Goal: Complete application form: Complete application form

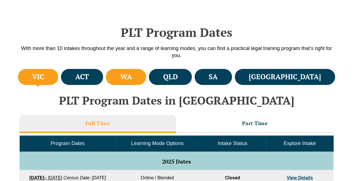
click at [146, 82] on li "WA" at bounding box center [126, 77] width 40 height 16
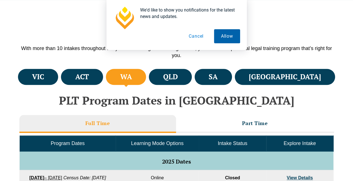
click at [220, 37] on button "Allow" at bounding box center [227, 36] width 26 height 14
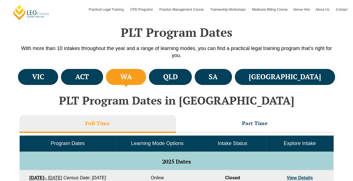
click at [132, 77] on h4 "WA" at bounding box center [126, 76] width 12 height 9
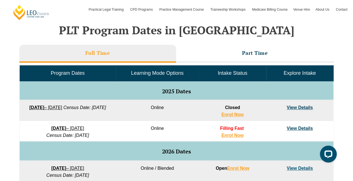
scroll to position [223, 0]
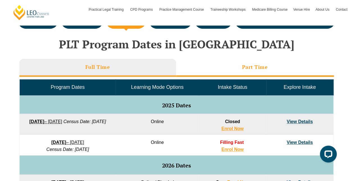
click at [238, 63] on li "Part Time" at bounding box center [255, 68] width 158 height 18
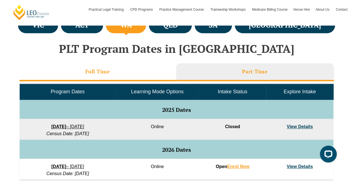
scroll to position [195, 0]
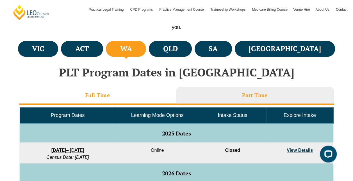
click at [109, 97] on h3 "Full Time" at bounding box center [97, 95] width 25 height 6
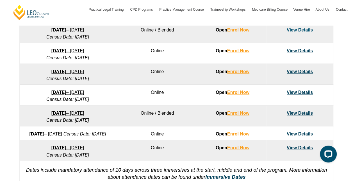
scroll to position [391, 0]
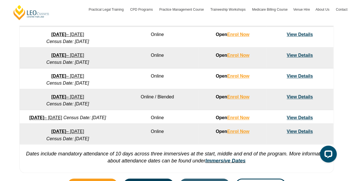
click at [297, 94] on link "View Details" at bounding box center [299, 96] width 26 height 5
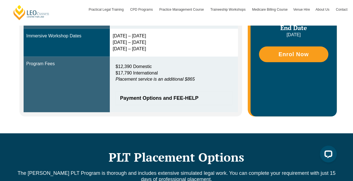
scroll to position [168, 0]
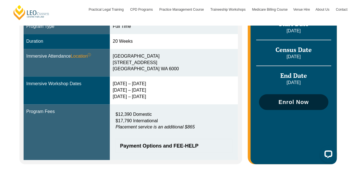
click at [281, 99] on span "Enrol Now" at bounding box center [293, 102] width 30 height 6
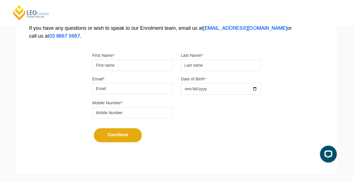
scroll to position [84, 0]
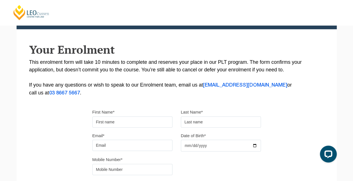
click at [125, 119] on input "First Name*" at bounding box center [132, 121] width 80 height 11
type input "Asha"
type input "[PERSON_NAME]"
type input "[EMAIL_ADDRESS][PERSON_NAME][DOMAIN_NAME]"
type input "0431857291"
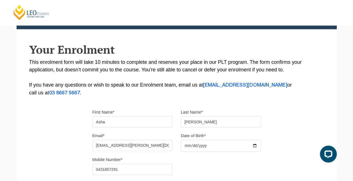
click at [213, 147] on input "Date of Birth*" at bounding box center [221, 145] width 80 height 12
click at [252, 146] on input "Date of Birth*" at bounding box center [221, 145] width 80 height 12
click at [255, 146] on input "Date of Birth*" at bounding box center [221, 145] width 80 height 12
click at [219, 144] on input "[DATE]" at bounding box center [221, 145] width 80 height 12
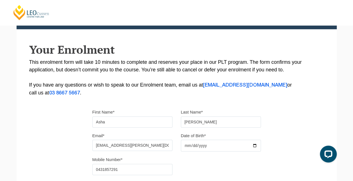
click at [220, 148] on input "[DATE]" at bounding box center [221, 145] width 80 height 12
click at [219, 145] on input "[DATE]" at bounding box center [221, 145] width 80 height 12
click at [202, 148] on input "[DATE]" at bounding box center [221, 145] width 80 height 12
click at [202, 145] on input "[DATE]" at bounding box center [221, 145] width 80 height 12
type input "[DATE]"
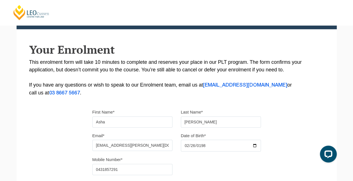
drag, startPoint x: 302, startPoint y: 117, endPoint x: 311, endPoint y: 113, distance: 9.6
click at [303, 117] on div "Please note that your information is saved on our server as you enter it. Congr…" at bounding box center [177, 88] width 320 height 250
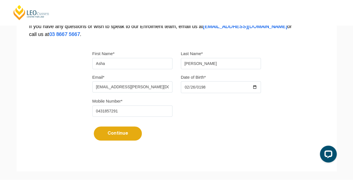
scroll to position [196, 0]
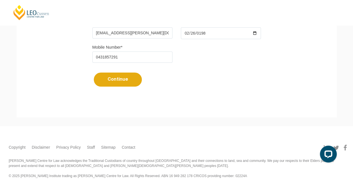
click at [130, 77] on button "Continue" at bounding box center [118, 79] width 48 height 14
select select
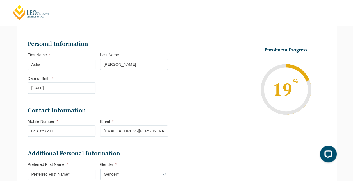
scroll to position [77, 0]
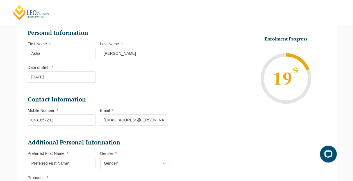
click at [72, 160] on input "Preferred First Name *" at bounding box center [62, 162] width 68 height 11
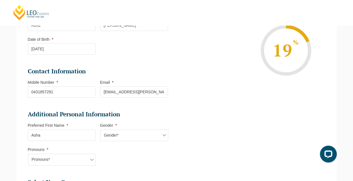
type input "Asha"
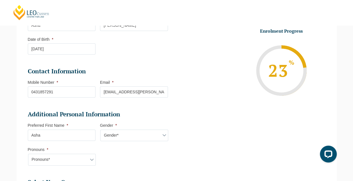
click at [119, 136] on select "Gender* [DEMOGRAPHIC_DATA] [DEMOGRAPHIC_DATA] [DEMOGRAPHIC_DATA] [DEMOGRAPHIC_D…" at bounding box center [134, 135] width 68 height 12
select select "[DEMOGRAPHIC_DATA]"
click at [100, 129] on select "Gender* [DEMOGRAPHIC_DATA] [DEMOGRAPHIC_DATA] [DEMOGRAPHIC_DATA] [DEMOGRAPHIC_D…" at bounding box center [134, 135] width 68 height 12
click at [64, 159] on select "Pronouns* She/Her/Hers He/Him/His They/Them/Theirs Other Prefer not to disclose" at bounding box center [62, 159] width 68 height 12
click at [163, 163] on li "Additional Personal Information Preferred First Name * [PERSON_NAME] Gender * G…" at bounding box center [100, 140] width 144 height 61
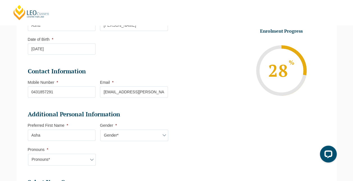
drag, startPoint x: 76, startPoint y: 159, endPoint x: 73, endPoint y: 153, distance: 6.9
click at [77, 159] on select "Pronouns* She/Her/Hers He/Him/His They/Them/Theirs Other Prefer not to disclose" at bounding box center [62, 159] width 68 height 12
select select "She/Her/Hers"
click at [28, 153] on select "Pronouns* She/Her/Hers He/Him/His They/Them/Theirs Other Prefer not to disclose" at bounding box center [62, 159] width 68 height 12
click at [247, 133] on ul "Personal Information First Name * [PERSON_NAME] Last Name * [PERSON_NAME] Date …" at bounding box center [177, 156] width 306 height 338
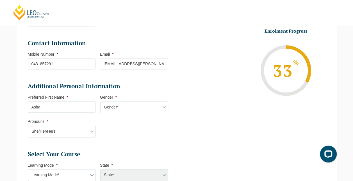
scroll to position [189, 0]
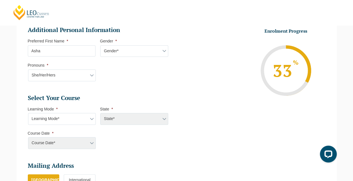
click at [69, 120] on select "Learning Mode* Online Full Time Learning Online Part Time Learning Blended Full…" at bounding box center [62, 119] width 68 height 12
select select "Blended Full Time Learning"
click at [28, 113] on select "Learning Mode* Online Full Time Learning Online Part Time Learning Blended Full…" at bounding box center [62, 119] width 68 height 12
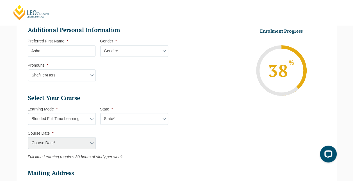
click at [120, 116] on select "State* ACT/[GEOGRAPHIC_DATA] [GEOGRAPHIC_DATA] SA [GEOGRAPHIC_DATA] [GEOGRAPHIC…" at bounding box center [134, 119] width 68 height 12
select select "WA"
click at [100, 113] on select "State* ACT/[GEOGRAPHIC_DATA] [GEOGRAPHIC_DATA] SA [GEOGRAPHIC_DATA] [GEOGRAPHIC…" at bounding box center [134, 119] width 68 height 12
click at [76, 115] on select "Learning Mode* Online Full Time Learning Online Part Time Learning Blended Full…" at bounding box center [62, 119] width 68 height 12
select select "Blended Part Time Learning"
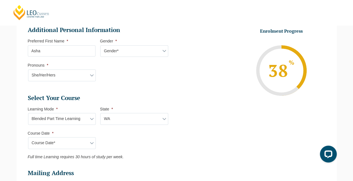
click at [28, 113] on select "Learning Mode* Online Full Time Learning Online Part Time Learning Blended Full…" at bounding box center [62, 119] width 68 height 12
select select
click at [73, 120] on select "Learning Mode* Online Full Time Learning Online Part Time Learning Blended Full…" at bounding box center [62, 119] width 68 height 12
select select "Blended Full Time Learning"
click at [28, 113] on select "Learning Mode* Online Full Time Learning Online Part Time Learning Blended Full…" at bounding box center [62, 119] width 68 height 12
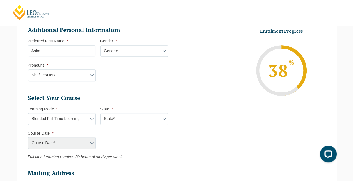
click at [70, 144] on div "Course Date* [DATE] ([DATE] to [DATE]) [DATE] ([DATE] to [DATE])" at bounding box center [62, 143] width 68 height 12
click at [89, 142] on div "Course Date* [DATE] ([DATE] to [DATE]) [DATE] ([DATE] to [DATE])" at bounding box center [62, 143] width 68 height 12
click at [123, 117] on select "State* ACT/[GEOGRAPHIC_DATA] [GEOGRAPHIC_DATA] SA [GEOGRAPHIC_DATA] [GEOGRAPHIC…" at bounding box center [134, 119] width 68 height 12
select select "WA"
click at [100, 113] on select "State* ACT/[GEOGRAPHIC_DATA] [GEOGRAPHIC_DATA] SA [GEOGRAPHIC_DATA] [GEOGRAPHIC…" at bounding box center [134, 119] width 68 height 12
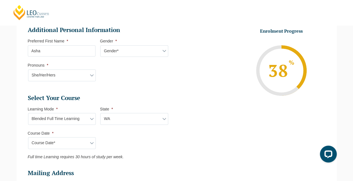
click at [66, 142] on select "Course Date* [DATE] ([DATE] to [DATE]) [DATE] ([DATE] to [DATE])" at bounding box center [62, 143] width 68 height 12
select select "[DATE] ([DATE] to [DATE])"
click at [28, 137] on select "Course Date* [DATE] ([DATE] to [DATE]) [DATE] ([DATE] to [DATE])" at bounding box center [62, 143] width 68 height 12
type input "Intake [DATE] FT"
type input "Practical Legal Training ([GEOGRAPHIC_DATA])"
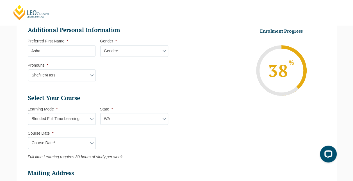
select select "WA PLT (AUG) 2026 Full Time Blended"
click at [58, 118] on select "Learning Mode* Online Full Time Learning Online Part Time Learning Blended Full…" at bounding box center [62, 119] width 68 height 12
select select "Blended Part Time Learning"
click at [28, 113] on select "Learning Mode* Online Full Time Learning Online Part Time Learning Blended Full…" at bounding box center [62, 119] width 68 height 12
select select
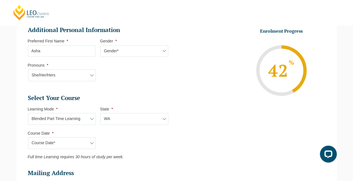
select select
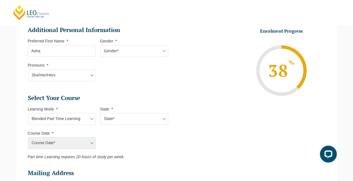
click at [63, 139] on div "Course Date* [DATE] ([DATE] to [DATE]) [DATE] ([DATE] to [DATE])" at bounding box center [62, 143] width 68 height 12
click at [96, 139] on li "Course Date * Course Date* [DATE] ([DATE] to [DATE]) [DATE] ([DATE] to [DATE])" at bounding box center [64, 139] width 72 height 18
click at [127, 116] on select "State* ACT/[GEOGRAPHIC_DATA] QLD [GEOGRAPHIC_DATA] [GEOGRAPHIC_DATA]" at bounding box center [134, 119] width 68 height 12
select select "WA"
click at [100, 113] on select "State* ACT/[GEOGRAPHIC_DATA] QLD [GEOGRAPHIC_DATA] [GEOGRAPHIC_DATA]" at bounding box center [134, 119] width 68 height 12
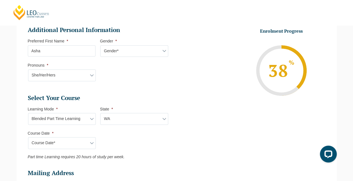
click at [81, 139] on select "Course Date* [DATE] ([DATE] to [DATE])" at bounding box center [62, 143] width 68 height 12
click at [76, 118] on select "Learning Mode* Online Full Time Learning Online Part Time Learning Blended Full…" at bounding box center [62, 119] width 68 height 12
select select "Online Full Time Learning"
click at [28, 113] on select "Learning Mode* Online Full Time Learning Online Part Time Learning Blended Full…" at bounding box center [62, 119] width 68 height 12
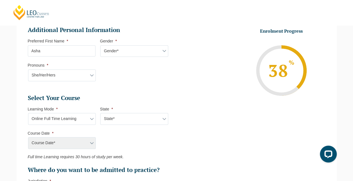
click at [75, 139] on div "Course Date* [DATE] ([DATE] to [DATE])" at bounding box center [62, 143] width 68 height 12
click at [126, 115] on select "State* National ([GEOGRAPHIC_DATA]/[GEOGRAPHIC_DATA], [GEOGRAPHIC_DATA], [GEOGR…" at bounding box center [134, 119] width 68 height 12
select select "National ([GEOGRAPHIC_DATA]/[GEOGRAPHIC_DATA], [GEOGRAPHIC_DATA], [GEOGRAPHIC_D…"
click at [100, 113] on select "State* National ([GEOGRAPHIC_DATA]/[GEOGRAPHIC_DATA], [GEOGRAPHIC_DATA], [GEOGR…" at bounding box center [134, 119] width 68 height 12
click at [79, 144] on select "Course Date* [DATE] ([DATE] to [DATE]) [DATE] ([DATE] to [DATE]) [DATE] ([DATE]…" at bounding box center [62, 143] width 68 height 12
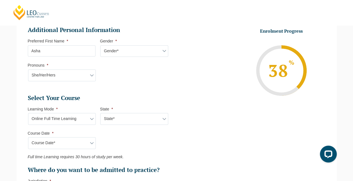
click at [110, 149] on ul "Select Your Course This field is hidden when viewing the form Only for Flinder …" at bounding box center [100, 134] width 144 height 80
click at [78, 113] on select "Learning Mode* Online Full Time Learning Online Part Time Learning Blended Full…" at bounding box center [62, 119] width 68 height 12
select select "Blended Part Time Learning"
click at [28, 113] on select "Learning Mode* Online Full Time Learning Online Part Time Learning Blended Full…" at bounding box center [62, 119] width 68 height 12
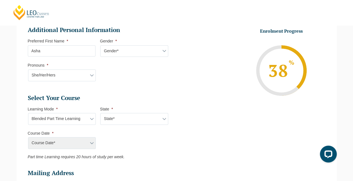
click at [131, 117] on select "State* ACT/[GEOGRAPHIC_DATA] QLD [GEOGRAPHIC_DATA] [GEOGRAPHIC_DATA]" at bounding box center [134, 119] width 68 height 12
select select "WA"
click at [100, 113] on select "State* ACT/[GEOGRAPHIC_DATA] QLD [GEOGRAPHIC_DATA] [GEOGRAPHIC_DATA]" at bounding box center [134, 119] width 68 height 12
click at [82, 141] on select "Course Date* [DATE] ([DATE] to [DATE])" at bounding box center [62, 143] width 68 height 12
click at [80, 116] on select "Learning Mode* Online Full Time Learning Online Part Time Learning Blended Full…" at bounding box center [62, 119] width 68 height 12
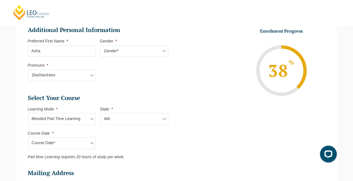
select select "Blended Full Time Learning"
click at [28, 113] on select "Learning Mode* Online Full Time Learning Online Part Time Learning Blended Full…" at bounding box center [62, 119] width 68 height 12
drag, startPoint x: 118, startPoint y: 118, endPoint x: 117, endPoint y: 123, distance: 5.7
click at [118, 118] on select "State* ACT/[GEOGRAPHIC_DATA] [GEOGRAPHIC_DATA] SA [GEOGRAPHIC_DATA] [GEOGRAPHIC…" at bounding box center [134, 119] width 68 height 12
select select "WA"
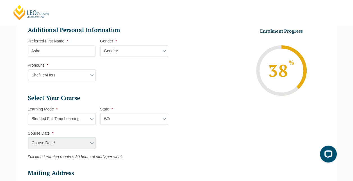
click at [100, 113] on select "State* ACT/[GEOGRAPHIC_DATA] [GEOGRAPHIC_DATA] SA [GEOGRAPHIC_DATA] [GEOGRAPHIC…" at bounding box center [134, 119] width 68 height 12
click at [78, 145] on select "Course Date* [DATE] ([DATE] to [DATE]) [DATE] ([DATE] to [DATE])" at bounding box center [62, 143] width 68 height 12
select select "[DATE] ([DATE] to [DATE])"
click at [28, 137] on select "Course Date* [DATE] ([DATE] to [DATE]) [DATE] ([DATE] to [DATE])" at bounding box center [62, 143] width 68 height 12
type input "Intake [DATE] FT"
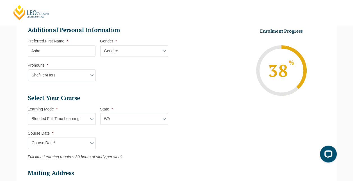
type input "Practical Legal Training ([GEOGRAPHIC_DATA])"
select select "WA PLT (AUG) 2026 Full Time Blended"
click at [87, 118] on select "Learning Mode* Online Full Time Learning Online Part Time Learning Blended Full…" at bounding box center [62, 119] width 68 height 12
click at [118, 126] on ul "Select Your Course This field is hidden when viewing the form Only for Flinder …" at bounding box center [100, 126] width 144 height 65
